Goal: Task Accomplishment & Management: Complete application form

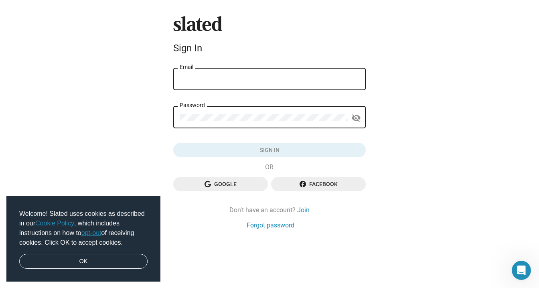
click at [273, 79] on input "Email" at bounding box center [270, 79] width 180 height 7
type input "[EMAIL_ADDRESS][DOMAIN_NAME]"
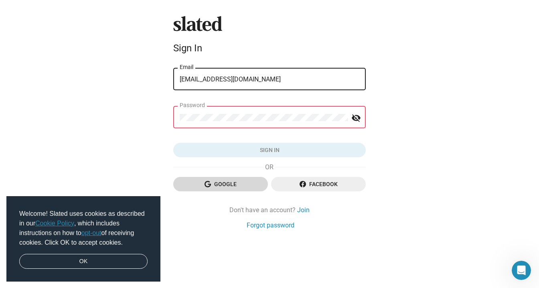
click at [245, 183] on span "Google" at bounding box center [221, 184] width 82 height 14
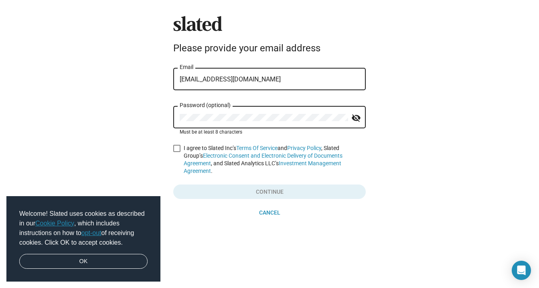
click at [177, 149] on span at bounding box center [176, 148] width 7 height 7
click at [177, 152] on input "I agree to Slated Inc’s Terms Of Service and Privacy Policy , Slated Group’s El…" at bounding box center [176, 152] width 0 height 0
checkbox input "true"
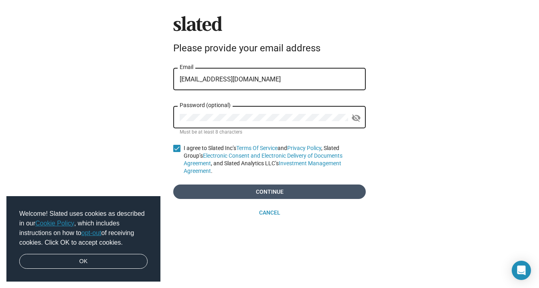
click at [250, 185] on span "Continue" at bounding box center [270, 191] width 180 height 14
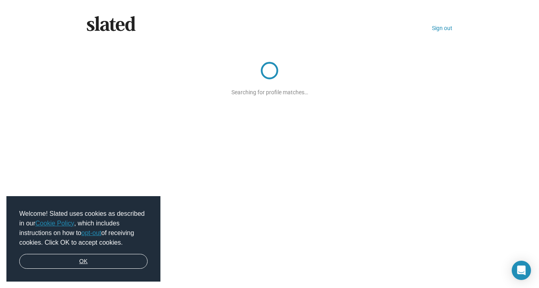
click at [137, 259] on link "OK" at bounding box center [83, 261] width 128 height 15
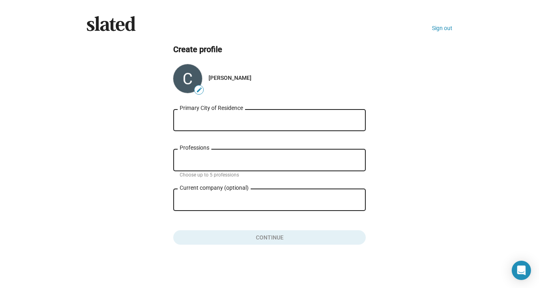
click at [214, 117] on input "Primary City of Residence" at bounding box center [270, 120] width 180 height 7
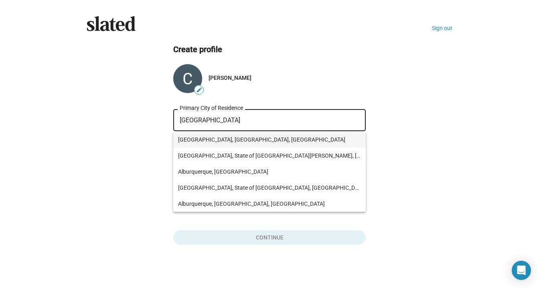
click at [221, 139] on span "[GEOGRAPHIC_DATA], [GEOGRAPHIC_DATA], [GEOGRAPHIC_DATA]" at bounding box center [269, 139] width 183 height 16
type input "[GEOGRAPHIC_DATA], [GEOGRAPHIC_DATA], [GEOGRAPHIC_DATA]"
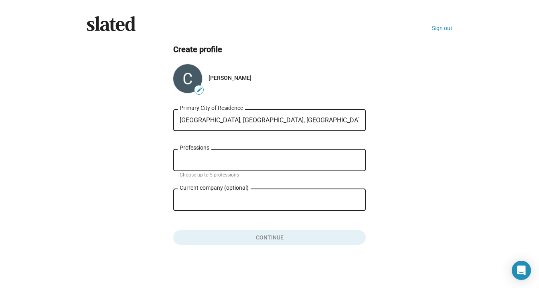
click at [226, 163] on input "Professions" at bounding box center [271, 160] width 180 height 7
type input "GM"
click at [238, 203] on input "Current company (optional)" at bounding box center [264, 199] width 168 height 7
type input "M"
click at [140, 204] on ng-component "Create profile edit [PERSON_NAME] [GEOGRAPHIC_DATA], [GEOGRAPHIC_DATA], [DEMOGR…" at bounding box center [270, 144] width 366 height 201
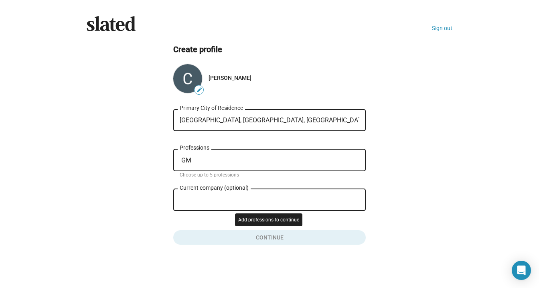
click at [284, 238] on button "Click here to validate form" at bounding box center [269, 236] width 192 height 18
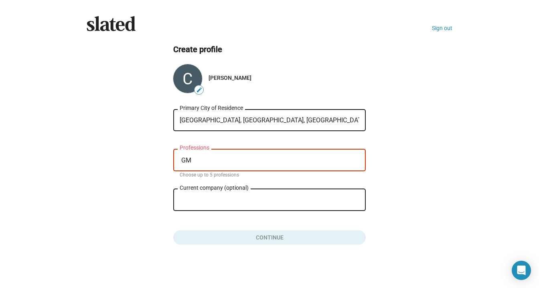
click at [275, 242] on button "Click here to validate form" at bounding box center [269, 236] width 192 height 18
click at [210, 151] on div "GM Professions" at bounding box center [270, 159] width 180 height 24
click at [211, 177] on mat-error "Choose up to 5 professions" at bounding box center [270, 175] width 180 height 6
click at [208, 160] on input "General" at bounding box center [271, 160] width 180 height 7
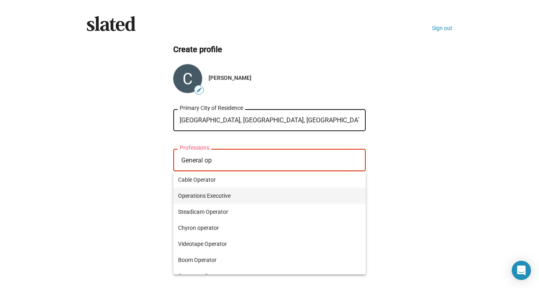
type input "General op"
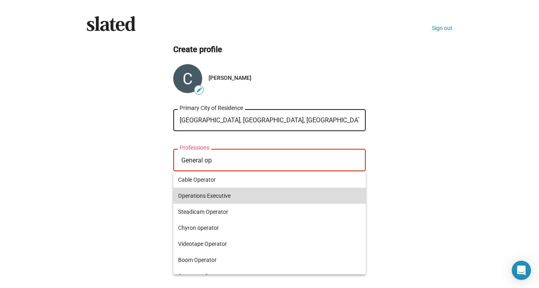
click at [226, 196] on span "Operations Executive" at bounding box center [269, 196] width 183 height 16
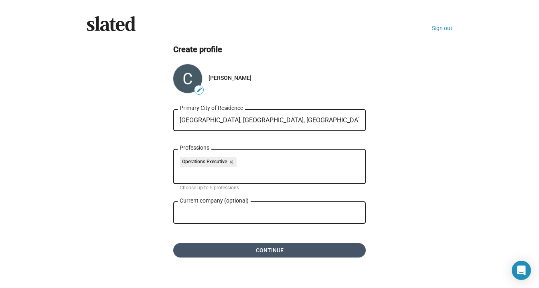
click at [274, 248] on span "Continue" at bounding box center [270, 250] width 180 height 14
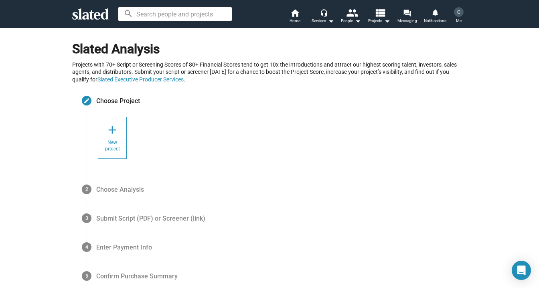
click at [115, 138] on div "add New project" at bounding box center [112, 138] width 29 height 42
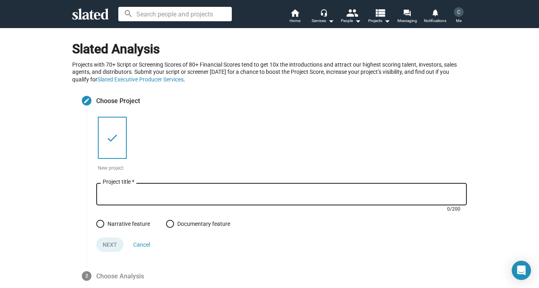
click at [160, 192] on input "Project title *" at bounding box center [282, 194] width 358 height 7
type input "Fathom Deep"
click at [104, 223] on span at bounding box center [100, 224] width 8 height 8
click at [104, 223] on input "Narrative feature" at bounding box center [100, 224] width 8 height 8
radio input "true"
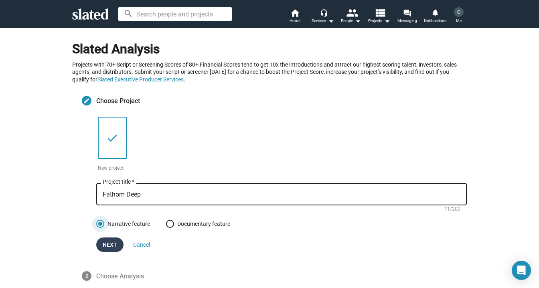
click at [113, 244] on span "Next" at bounding box center [110, 244] width 14 height 14
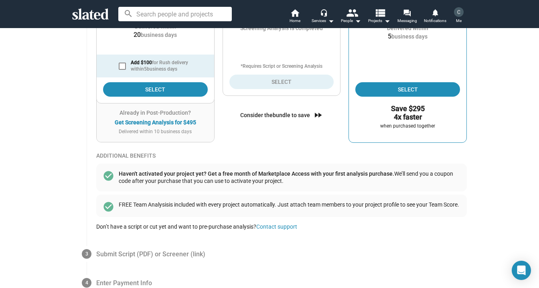
scroll to position [210, 0]
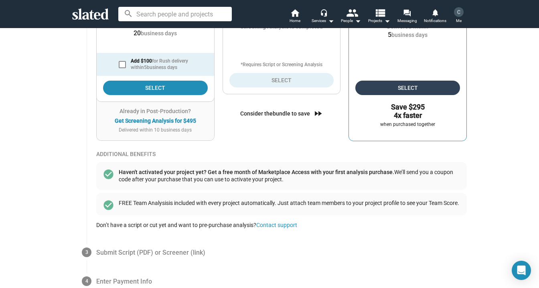
click at [425, 89] on span "Select" at bounding box center [408, 88] width 92 height 14
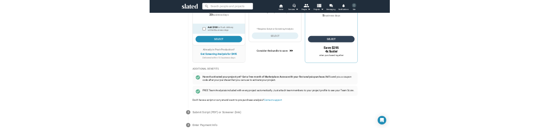
scroll to position [116, 0]
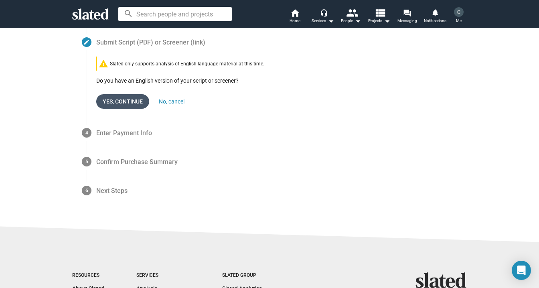
click at [127, 101] on span "Yes, Continue" at bounding box center [123, 101] width 40 height 14
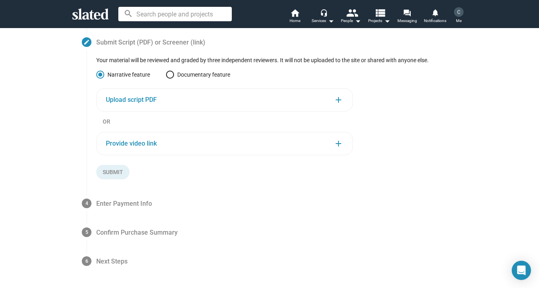
click at [325, 97] on div "Upload script PDF add" at bounding box center [224, 100] width 237 height 10
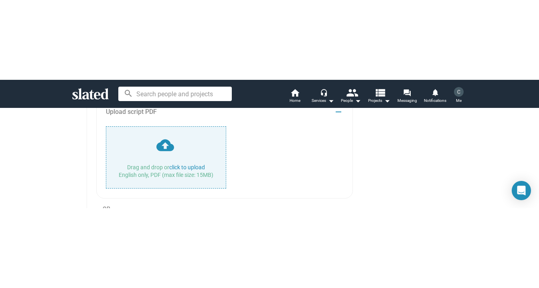
scroll to position [198, 0]
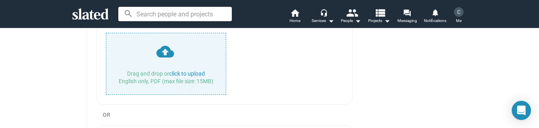
type input "C:\fakepath\2020_FD_Script.pdf"
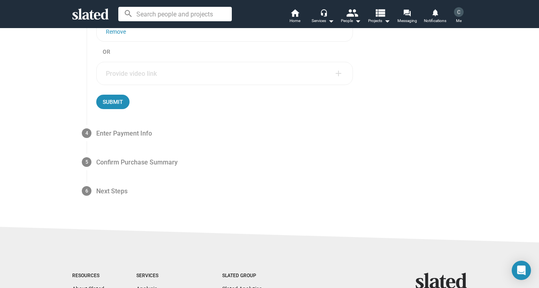
scroll to position [277, 0]
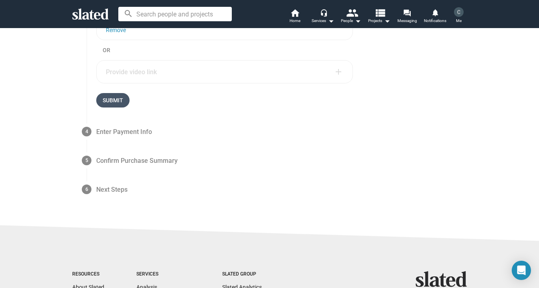
click at [117, 100] on span "Submit" at bounding box center [113, 100] width 20 height 14
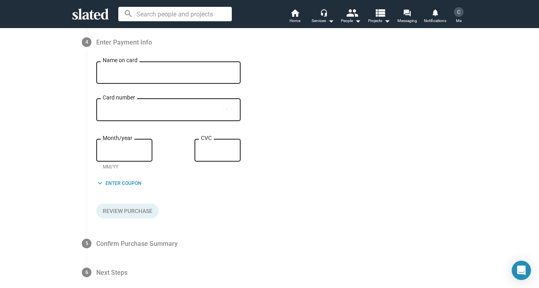
scroll to position [145, 0]
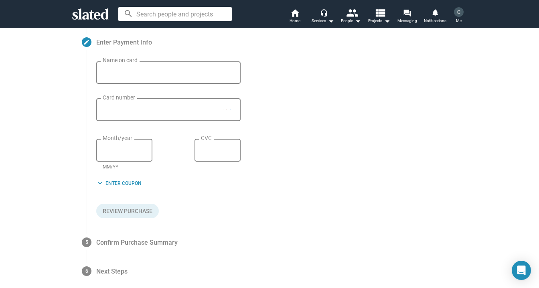
click at [137, 72] on input "Name on card" at bounding box center [168, 72] width 131 height 7
type input "[PERSON_NAME]"
click at [224, 144] on div "CVC" at bounding box center [217, 149] width 33 height 24
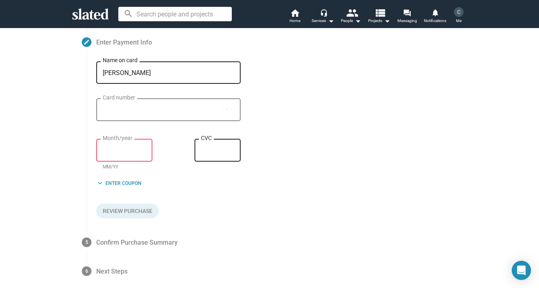
click at [220, 206] on form "[PERSON_NAME] Name on card Card number Month/year MM/YY test CVC keyboard_arrow…" at bounding box center [281, 139] width 370 height 157
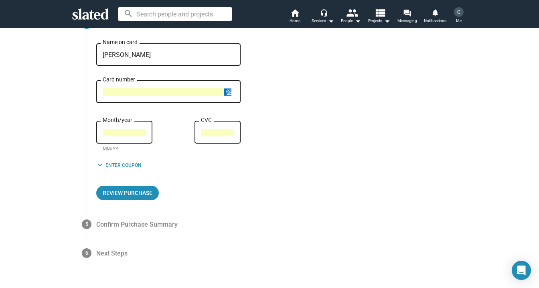
scroll to position [171, 0]
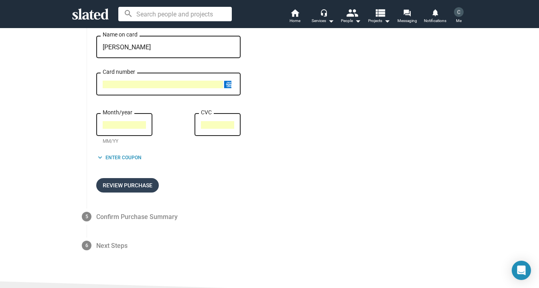
click at [147, 188] on span "Review Purchase" at bounding box center [128, 185] width 50 height 14
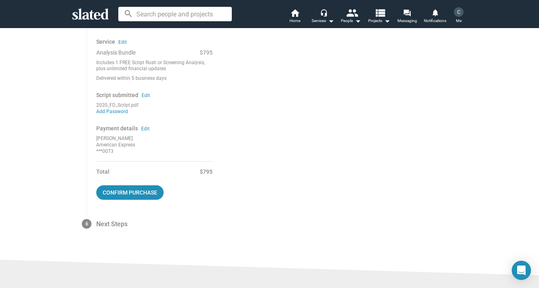
scroll to position [224, 0]
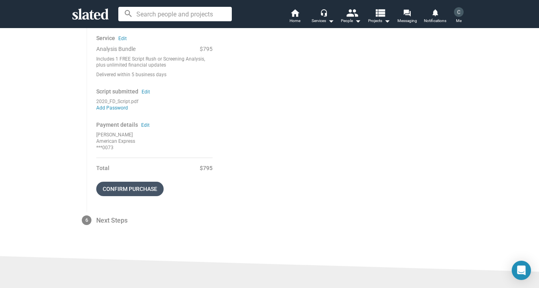
click at [142, 188] on span "Confirm purchase" at bounding box center [130, 189] width 55 height 14
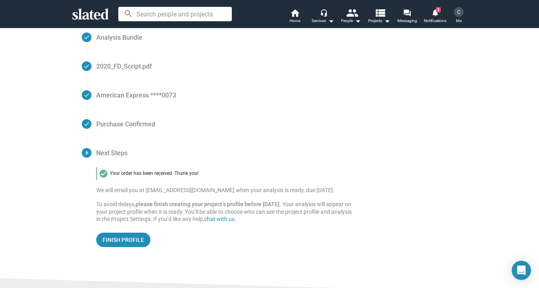
scroll to position [93, 0]
click at [130, 240] on span "Finish Profile" at bounding box center [123, 239] width 41 height 14
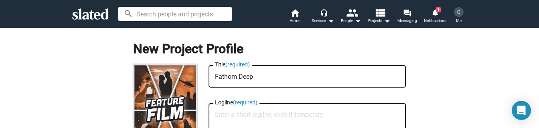
click at [265, 112] on textarea "Logline (required)" at bounding box center [307, 122] width 184 height 22
type textarea "A s"
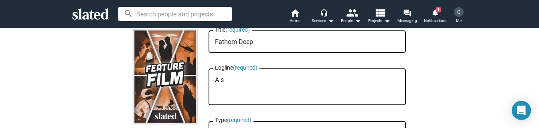
scroll to position [41, 0]
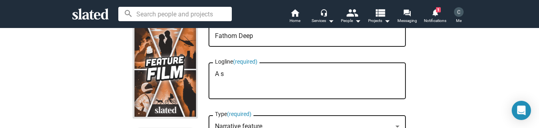
drag, startPoint x: 224, startPoint y: 75, endPoint x: 215, endPoint y: 74, distance: 8.9
click at [215, 74] on textarea "A s" at bounding box center [307, 82] width 184 height 22
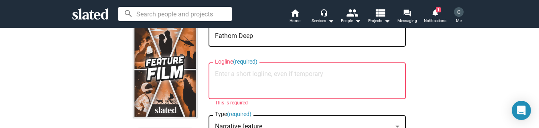
paste textarea "A successful pharmaceutical company funds an underwater mission to retrieve dee…"
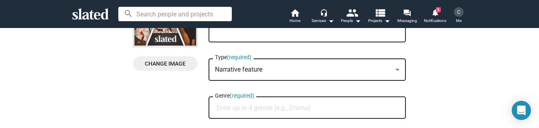
scroll to position [116, 0]
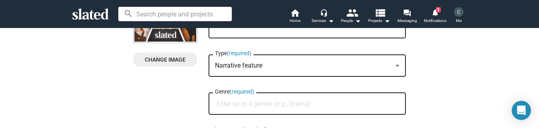
type textarea "A successful pharmaceutical company funds an underwater mission to retrieve dee…"
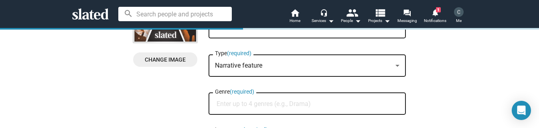
click at [396, 65] on div at bounding box center [397, 66] width 4 height 2
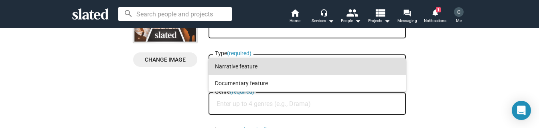
click at [396, 65] on span "Narrative feature" at bounding box center [307, 66] width 184 height 17
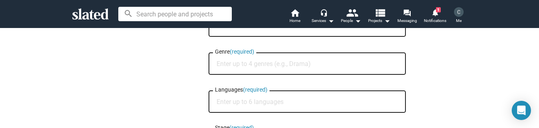
scroll to position [157, 0]
click at [251, 65] on input "Genre (required)" at bounding box center [308, 63] width 184 height 7
paste input "Action / Political Thriller"
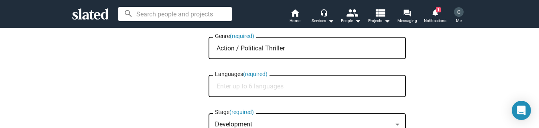
scroll to position [172, 0]
type input "Action / Political Thriller"
click at [285, 88] on input "Languages (required)" at bounding box center [308, 86] width 184 height 7
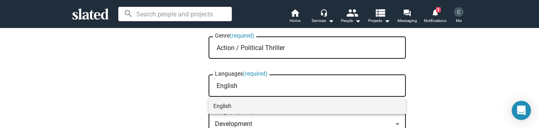
type input "English"
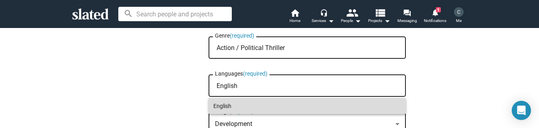
click at [227, 105] on span "English" at bounding box center [307, 106] width 188 height 16
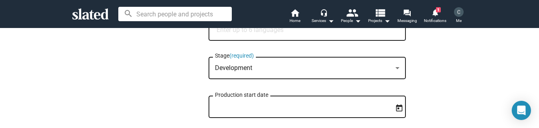
scroll to position [246, 0]
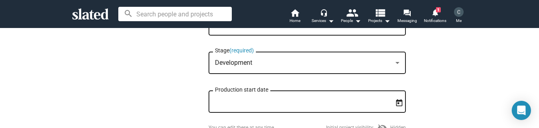
click at [398, 67] on div at bounding box center [397, 63] width 7 height 6
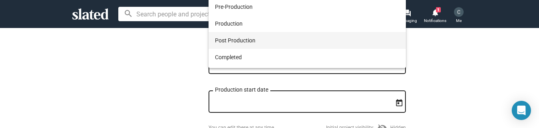
scroll to position [0, 0]
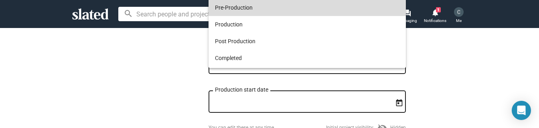
click at [234, 8] on span "Pre-Production" at bounding box center [307, 7] width 184 height 17
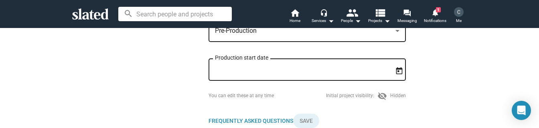
scroll to position [279, 0]
click at [273, 69] on input "Production start date" at bounding box center [301, 69] width 173 height 7
click at [401, 71] on icon "Open calendar" at bounding box center [399, 71] width 8 height 8
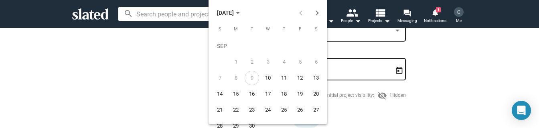
click at [236, 93] on div "15" at bounding box center [235, 94] width 14 height 14
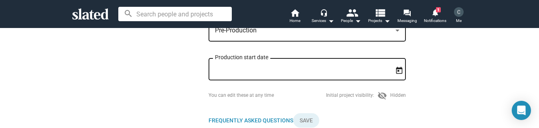
type input "[DATE]"
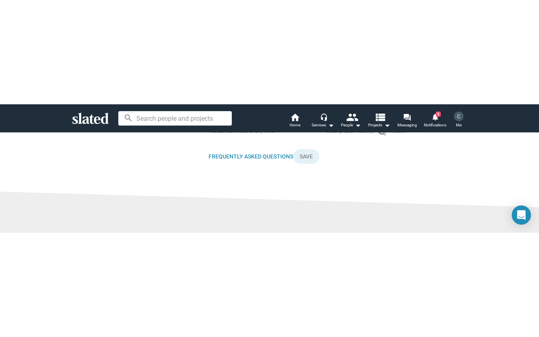
scroll to position [329, 0]
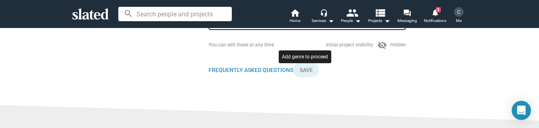
click at [305, 73] on button "Click here to validate form" at bounding box center [306, 70] width 26 height 14
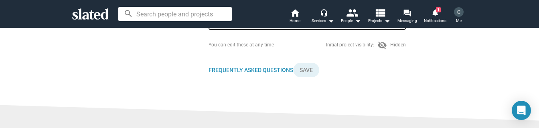
click at [305, 73] on button "Click here to validate form" at bounding box center [306, 70] width 26 height 14
click at [338, 73] on div "Frequently Asked Questions FAQ Save" at bounding box center [306, 70] width 197 height 14
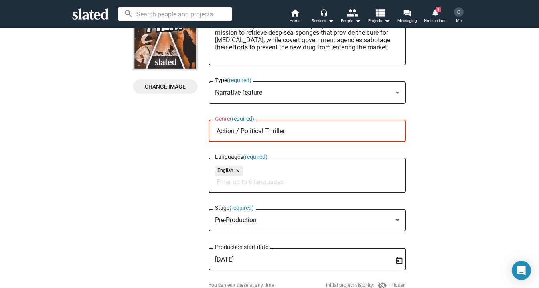
scroll to position [0, 0]
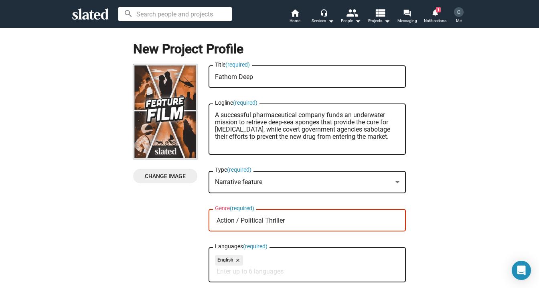
click at [289, 221] on input "Action / Political Thriller" at bounding box center [308, 220] width 184 height 7
drag, startPoint x: 241, startPoint y: 220, endPoint x: 197, endPoint y: 218, distance: 44.1
click at [197, 218] on div "Change Image Change Image Fathom Deep Title (required) A successful pharmaceuti…" at bounding box center [269, 238] width 273 height 349
click at [279, 222] on input "Political Thriller" at bounding box center [308, 220] width 184 height 7
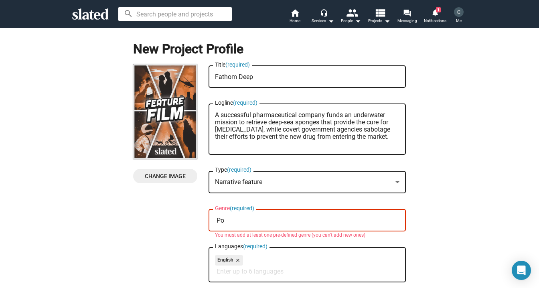
type input "P"
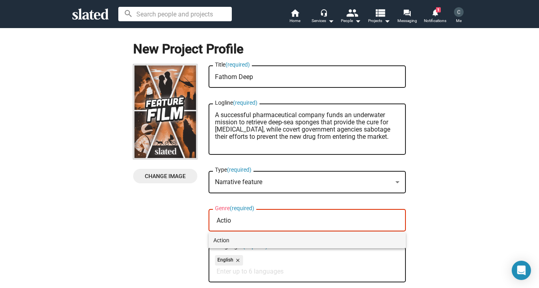
type input "Actio"
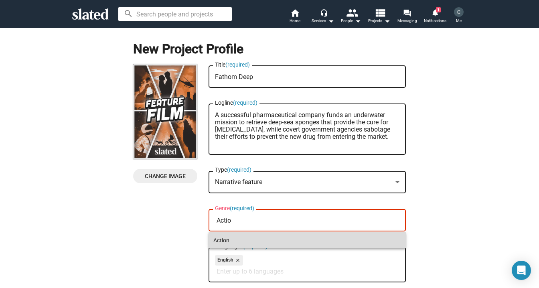
click at [270, 238] on span "Action" at bounding box center [307, 240] width 188 height 16
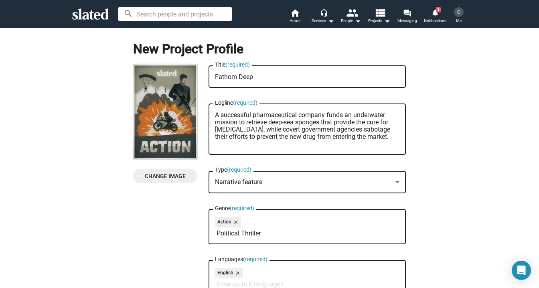
type input "Political Thriller"
click at [173, 230] on div "Change Image Change Image Fathom Deep Title (required) A successful pharmaceuti…" at bounding box center [269, 245] width 273 height 362
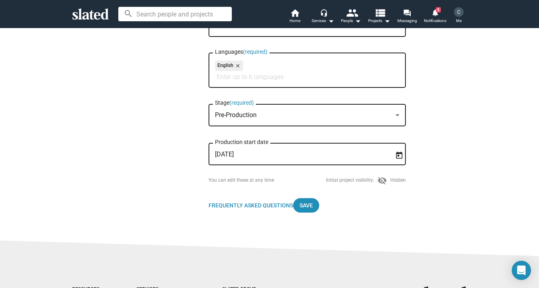
scroll to position [211, 0]
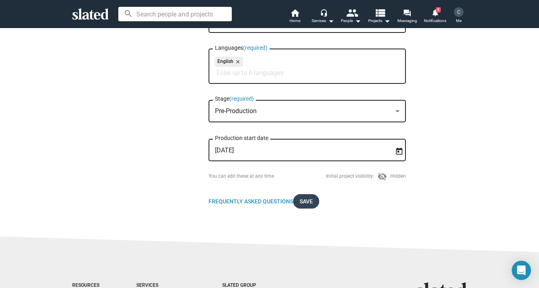
click at [302, 205] on span "Save" at bounding box center [305, 201] width 13 height 14
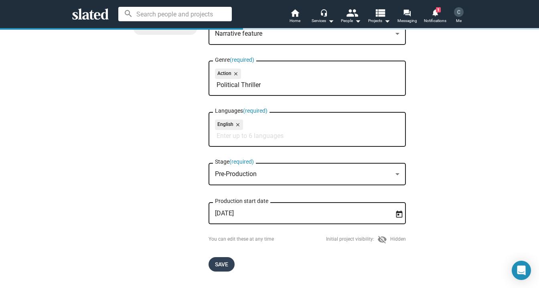
scroll to position [276, 0]
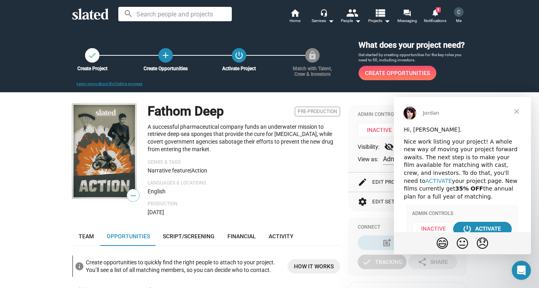
click at [452, 178] on link "ACTIVATE" at bounding box center [438, 181] width 26 height 6
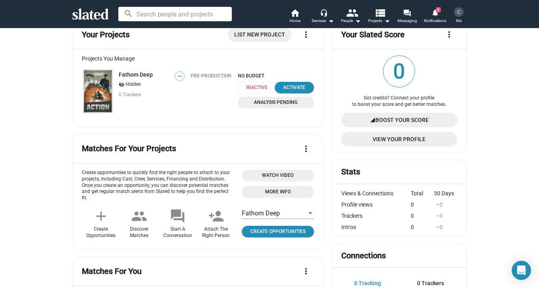
scroll to position [73, 0]
click at [296, 87] on div "Activate" at bounding box center [294, 87] width 30 height 8
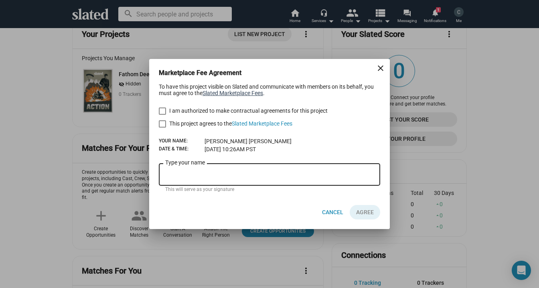
click at [235, 91] on link "Slated Marketplace Fees" at bounding box center [232, 93] width 61 height 6
click at [160, 108] on span at bounding box center [162, 110] width 7 height 7
click at [162, 115] on input "I am authorized to make contractual agreements for this project" at bounding box center [162, 115] width 0 height 0
checkbox input "true"
click at [162, 123] on span at bounding box center [162, 123] width 7 height 7
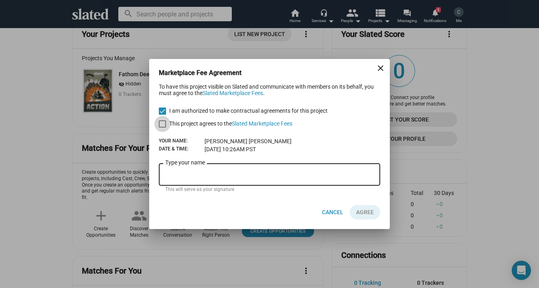
click at [162, 127] on input "This project agrees to the Slated Marketplace Fees" at bounding box center [162, 127] width 0 height 0
checkbox input "true"
click at [204, 173] on input "Type your name" at bounding box center [269, 174] width 208 height 7
type input "[PERSON_NAME]"
click at [374, 213] on button "AGREE" at bounding box center [364, 212] width 30 height 14
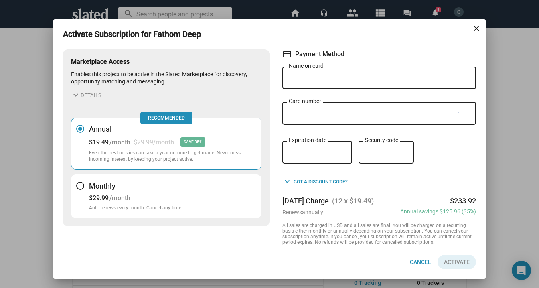
click at [362, 74] on div "Name on card" at bounding box center [379, 77] width 181 height 24
type input "C"
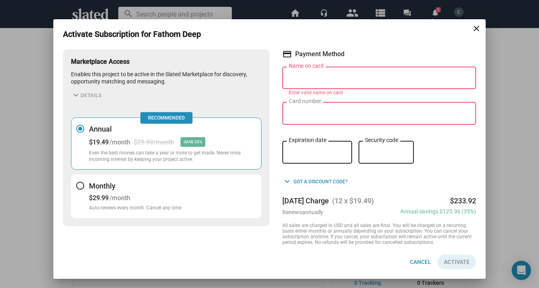
type input "[PERSON_NAME]"
type input "C"
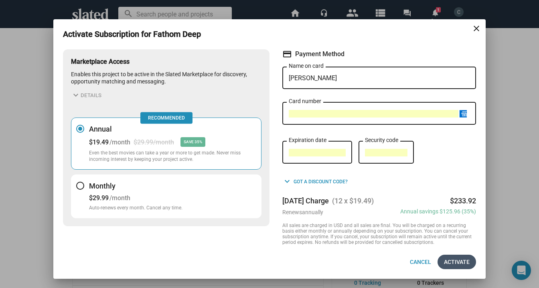
click at [462, 262] on span "Activate" at bounding box center [457, 262] width 26 height 14
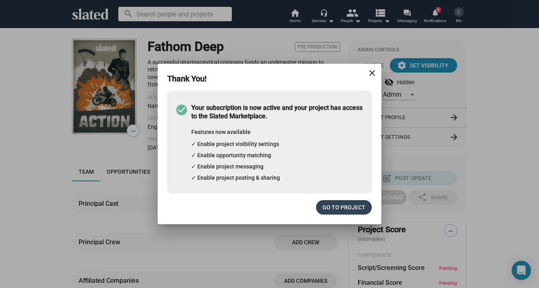
click at [354, 206] on span "Go to project" at bounding box center [343, 207] width 43 height 14
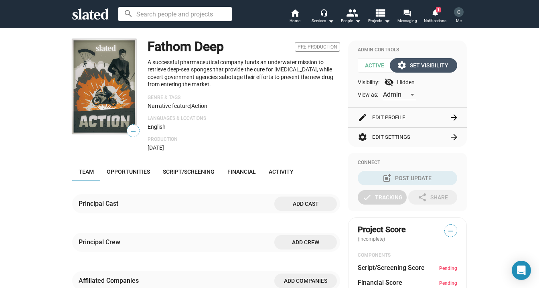
click at [416, 64] on div "settings Set Visibility" at bounding box center [423, 65] width 50 height 14
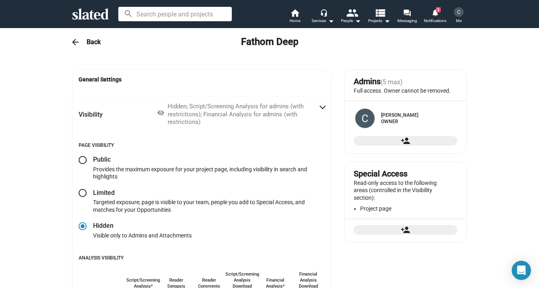
radio input "false"
radio input "true"
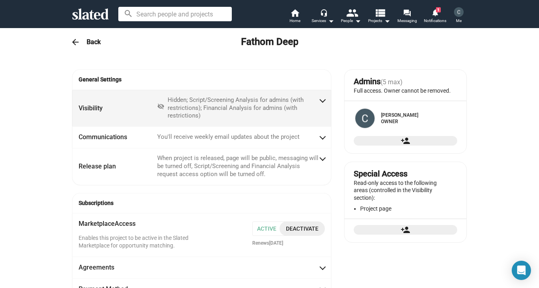
click at [325, 98] on mat-expansion-panel-header "Visibility visibility_off Hidden; Script/Screening Analysis for admins (with re…" at bounding box center [201, 108] width 259 height 37
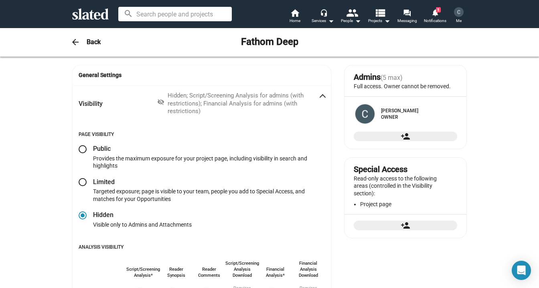
scroll to position [8, 0]
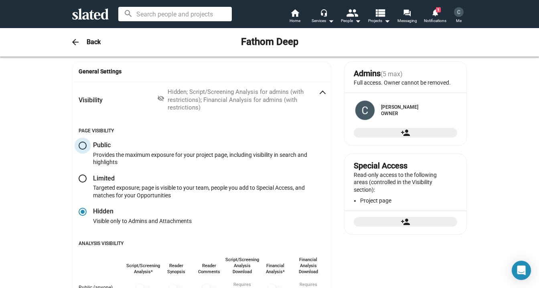
click at [85, 144] on span at bounding box center [83, 145] width 8 height 8
click at [85, 144] on input "radio" at bounding box center [83, 145] width 8 height 8
radio input "true"
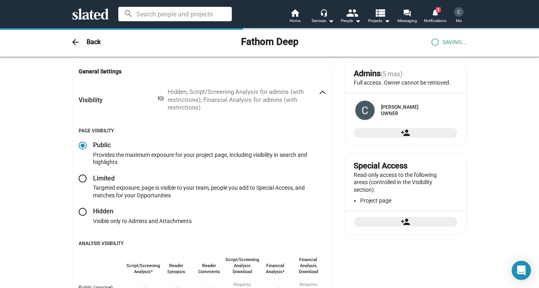
checkbox input "true"
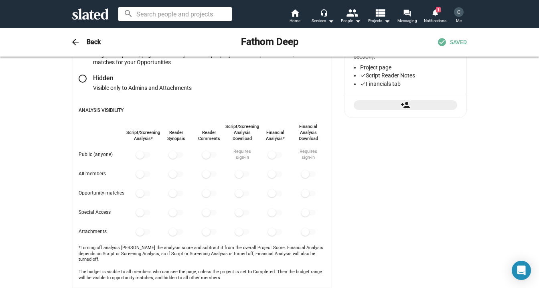
scroll to position [142, 0]
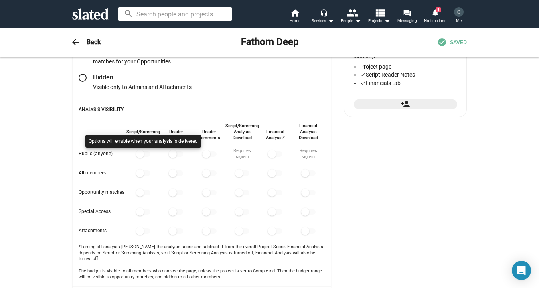
click at [138, 156] on div at bounding box center [142, 149] width 119 height 33
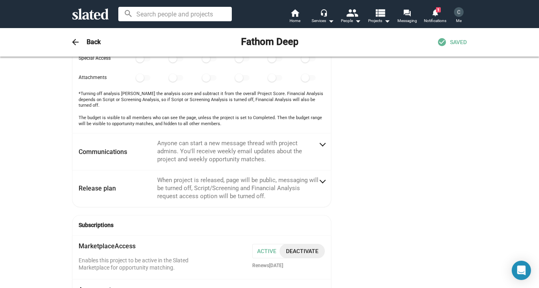
scroll to position [297, 0]
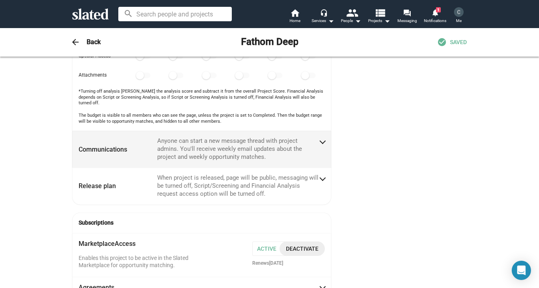
click at [301, 141] on mat-panel-description "Anyone can start a new message thread with project admins. You'll receive weekl…" at bounding box center [237, 149] width 161 height 24
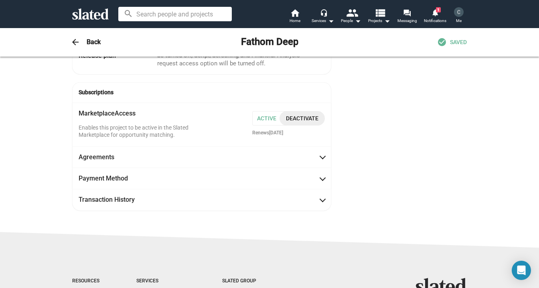
scroll to position [293, 0]
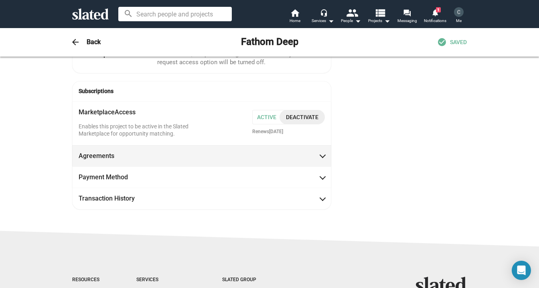
click at [320, 154] on span at bounding box center [322, 155] width 4 height 8
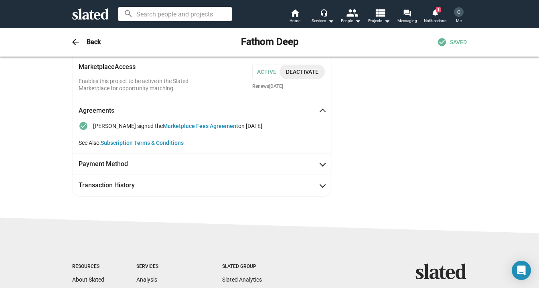
scroll to position [341, 0]
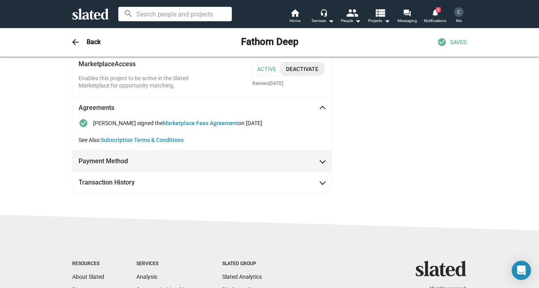
click at [322, 161] on span at bounding box center [322, 160] width 4 height 8
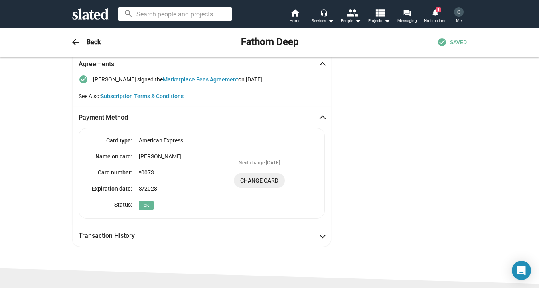
scroll to position [385, 0]
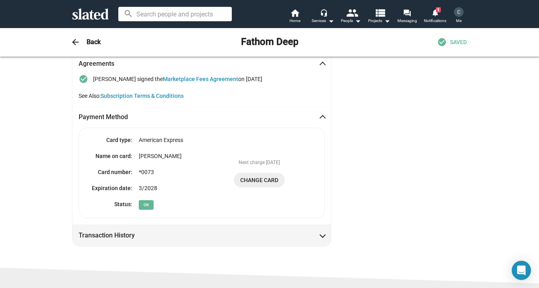
click at [323, 235] on span at bounding box center [322, 234] width 4 height 8
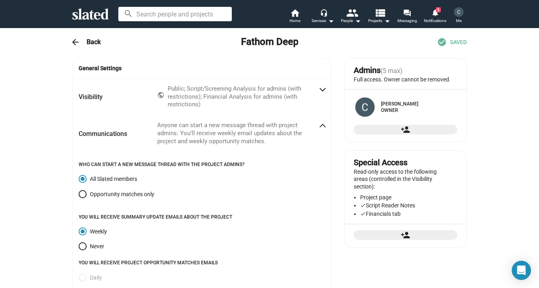
scroll to position [0, 0]
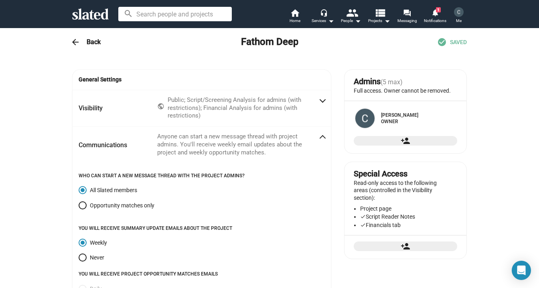
click at [83, 42] on div "arrow_back Back Fathom Deep check_circle SAVED" at bounding box center [269, 42] width 410 height 16
click at [92, 40] on h3 "Back" at bounding box center [94, 42] width 14 height 8
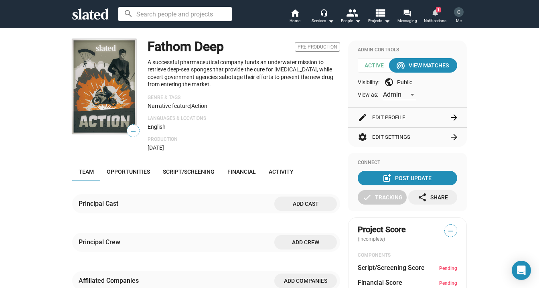
click at [436, 14] on mat-icon "notifications" at bounding box center [435, 12] width 8 height 8
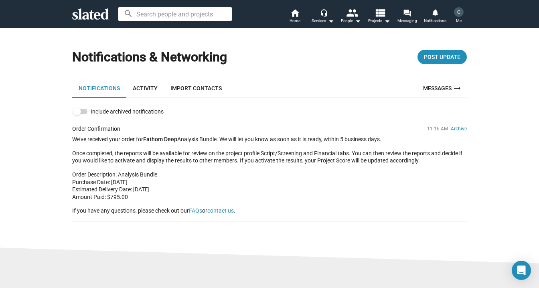
click at [197, 85] on link "Import Contacts" at bounding box center [196, 88] width 64 height 19
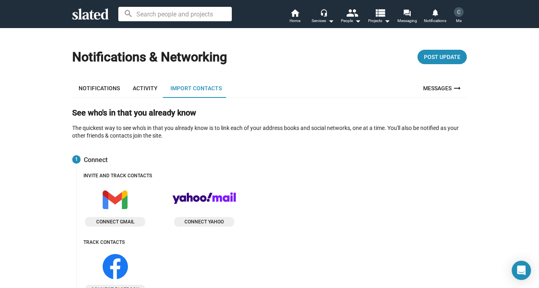
click at [150, 84] on link "Activity" at bounding box center [145, 88] width 38 height 19
